Goal: Information Seeking & Learning: Learn about a topic

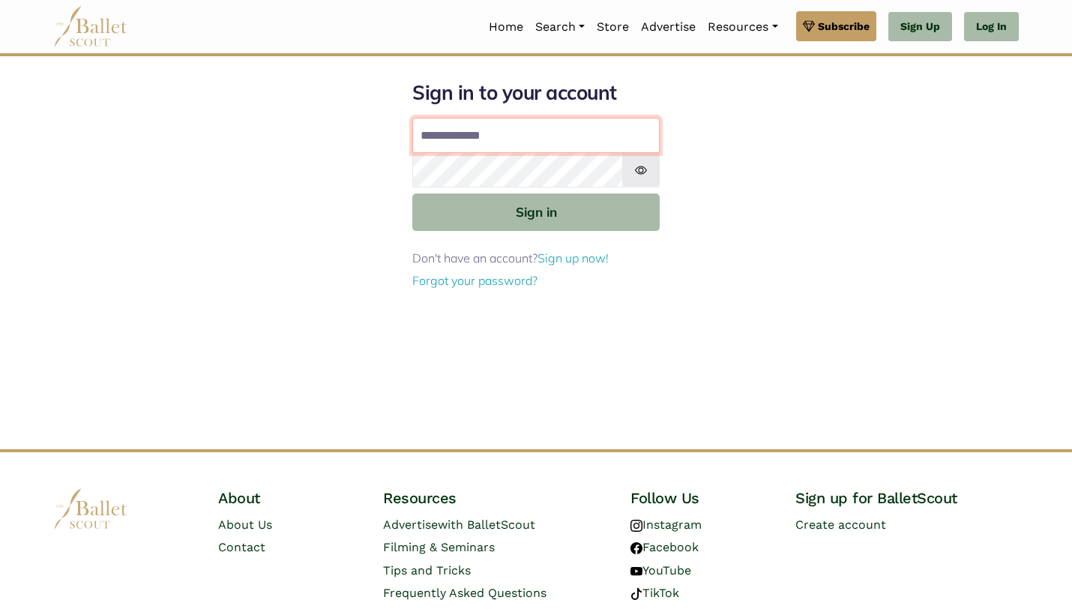
type input "**********"
click at [536, 211] on button "Sign in" at bounding box center [535, 211] width 247 height 37
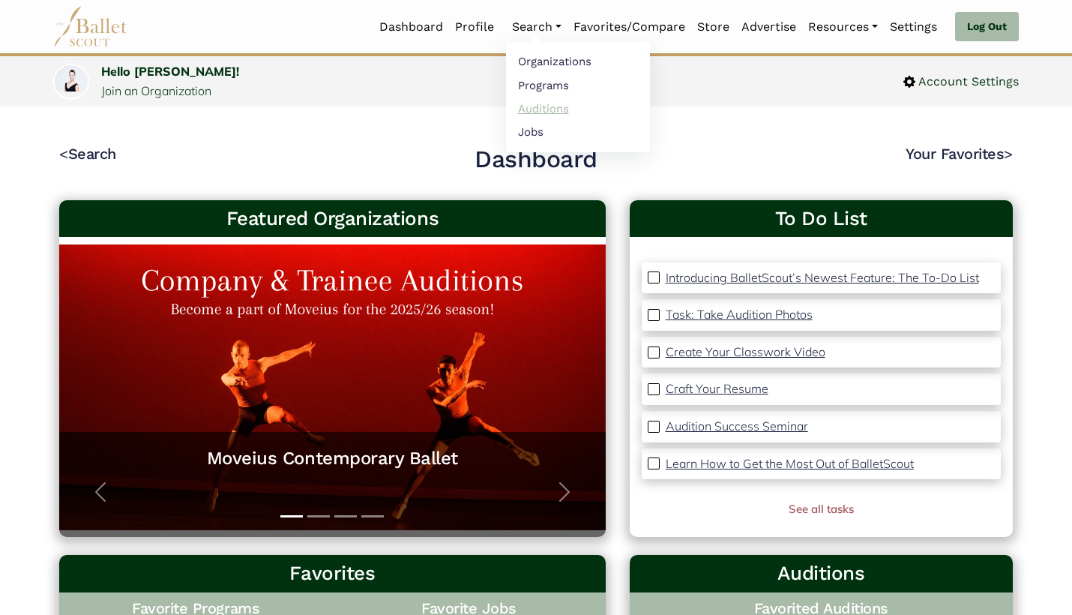
click at [540, 100] on link "Auditions" at bounding box center [578, 108] width 144 height 23
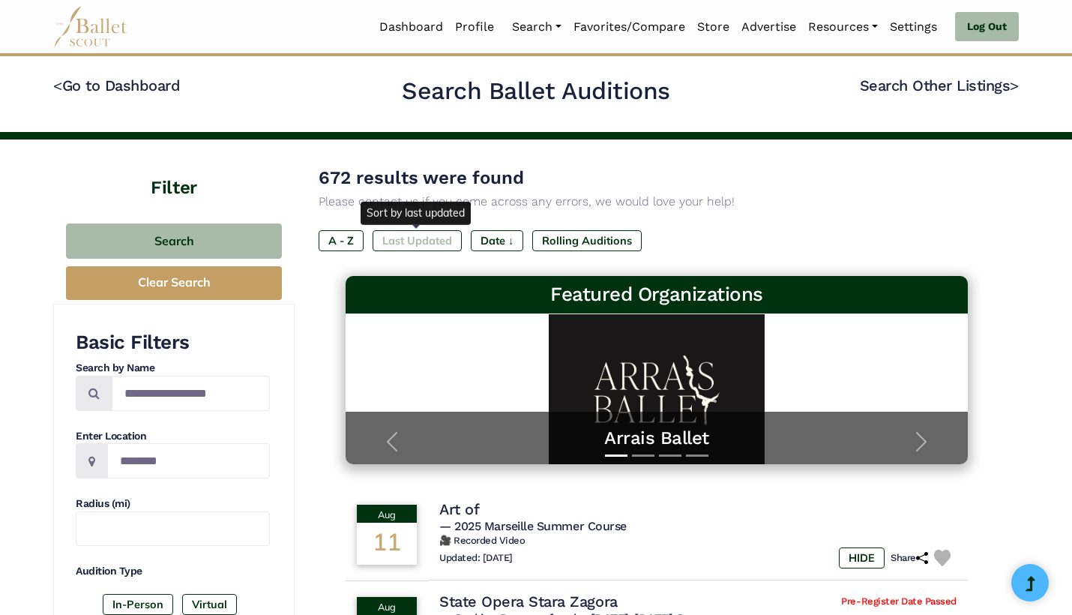
click at [432, 238] on label "Last Updated" at bounding box center [417, 240] width 89 height 21
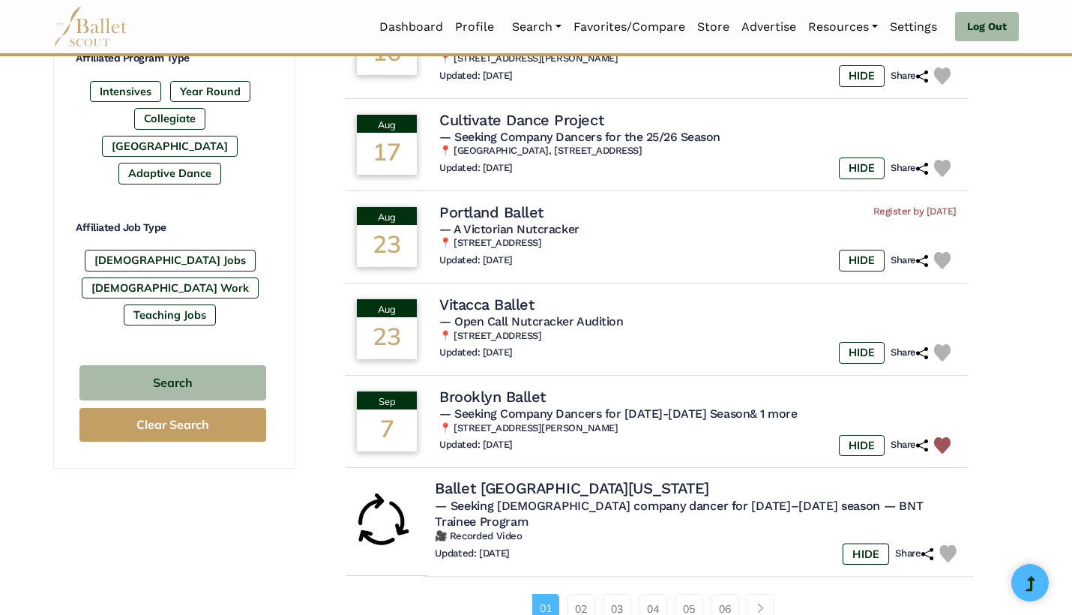
scroll to position [773, 0]
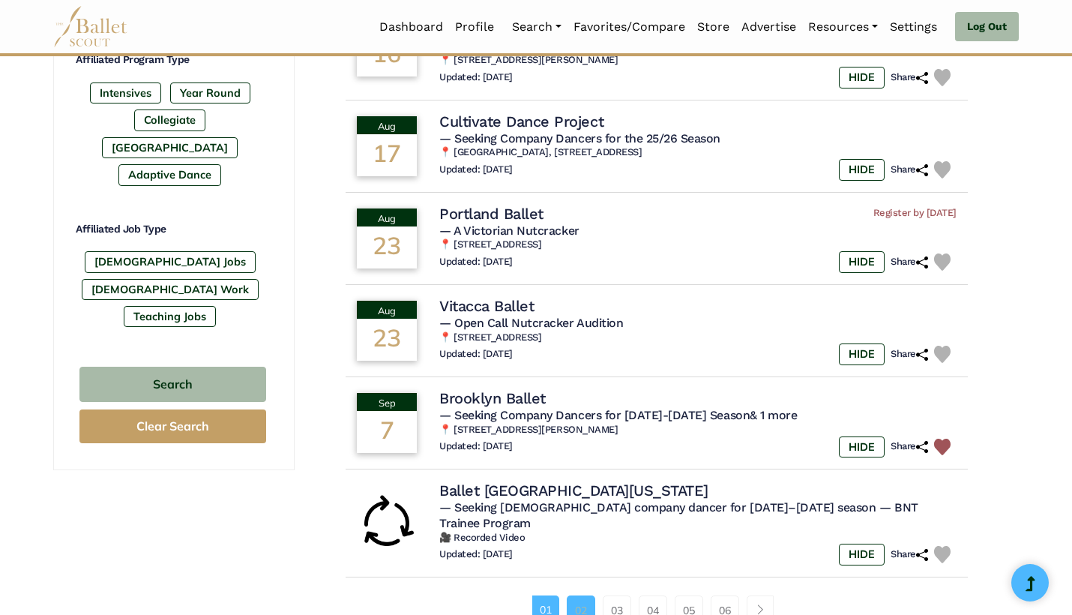
click at [584, 595] on link "02" at bounding box center [581, 610] width 28 height 30
